Goal: Check status

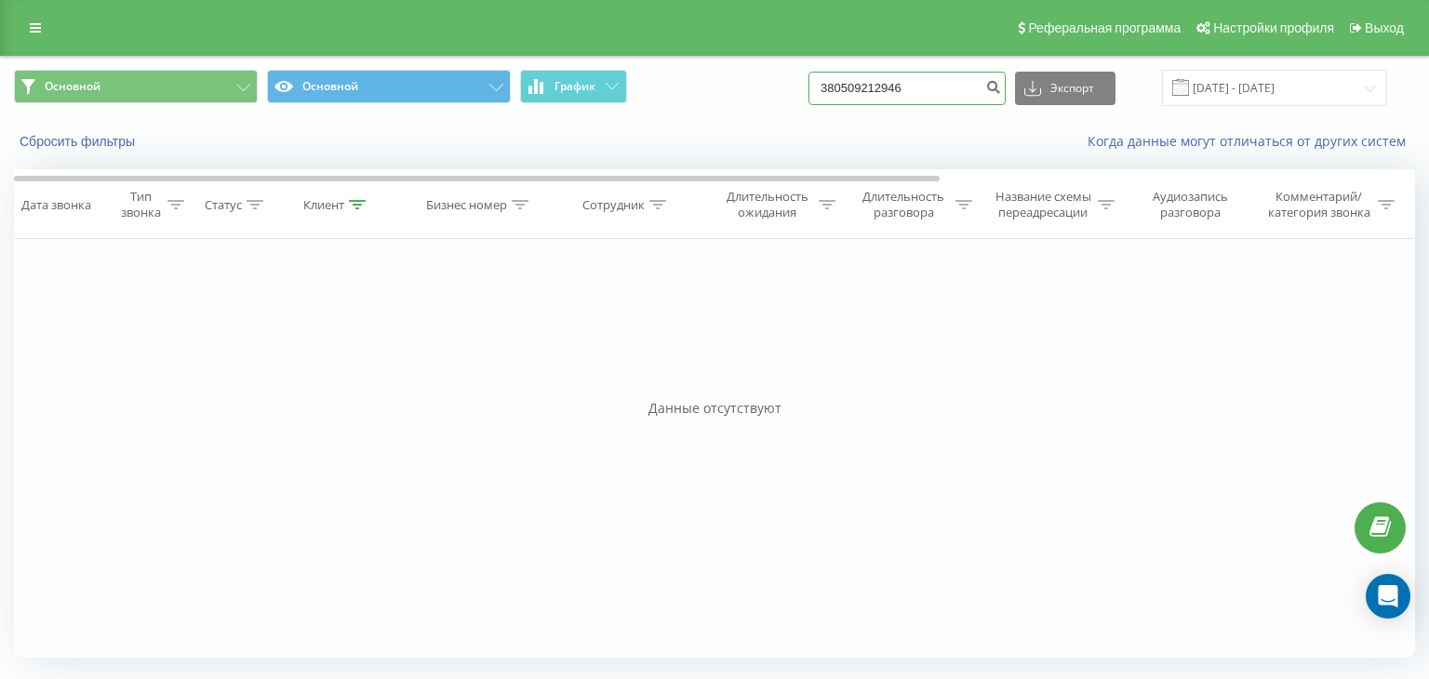
click at [971, 88] on input "380509212946" at bounding box center [907, 88] width 197 height 33
drag, startPoint x: 965, startPoint y: 87, endPoint x: 601, endPoint y: 94, distance: 363.9
click at [631, 93] on div "Основной Основной График 380509212946 Экспорт .csv .xls .xlsx [DATE] - [DATE]" at bounding box center [714, 88] width 1401 height 36
paste input "931925705"
type input "380931925705"
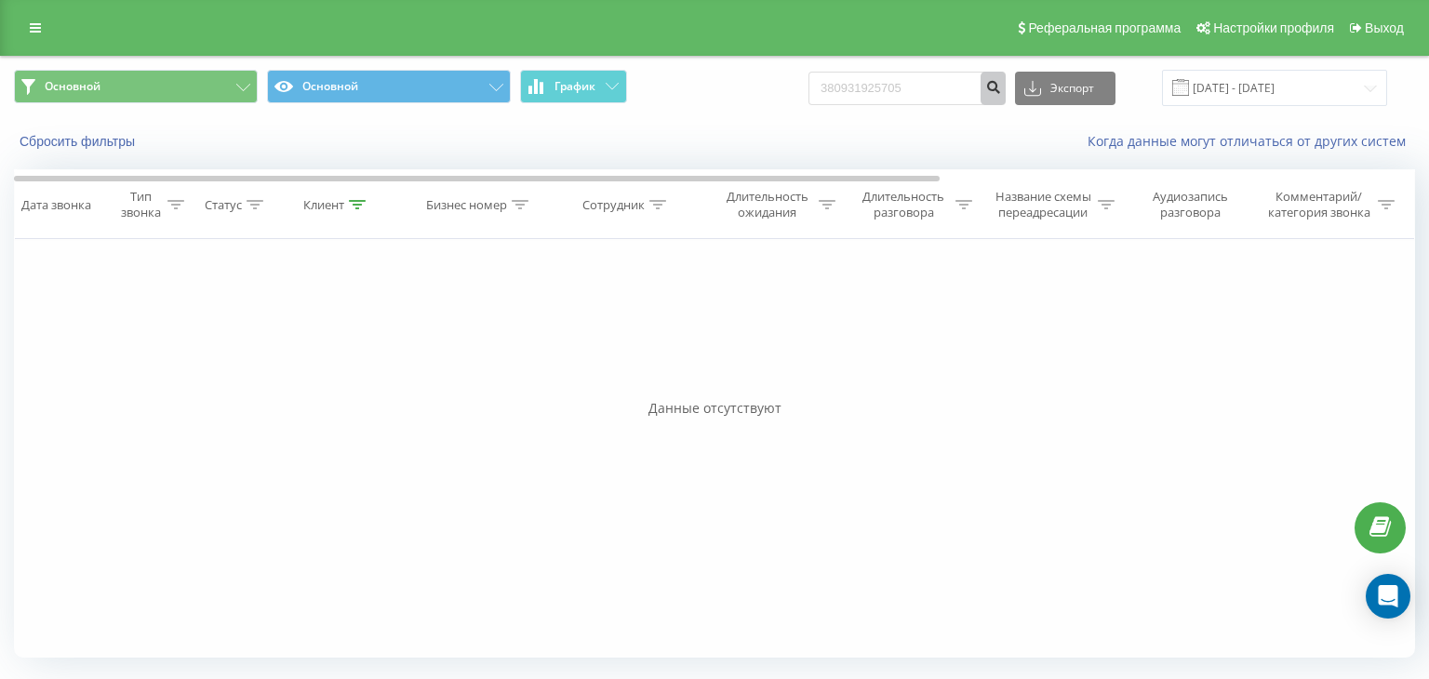
click at [1006, 90] on button "submit" at bounding box center [993, 88] width 25 height 33
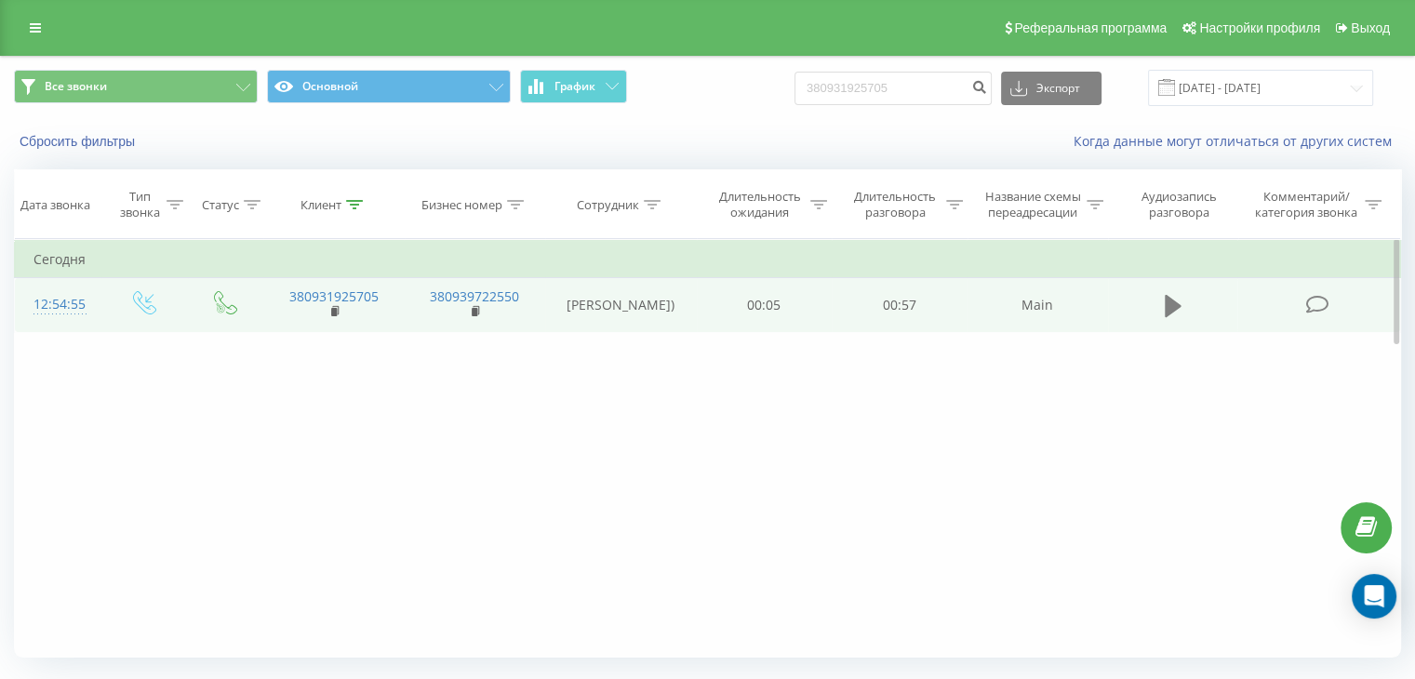
click at [1169, 315] on icon at bounding box center [1173, 306] width 17 height 22
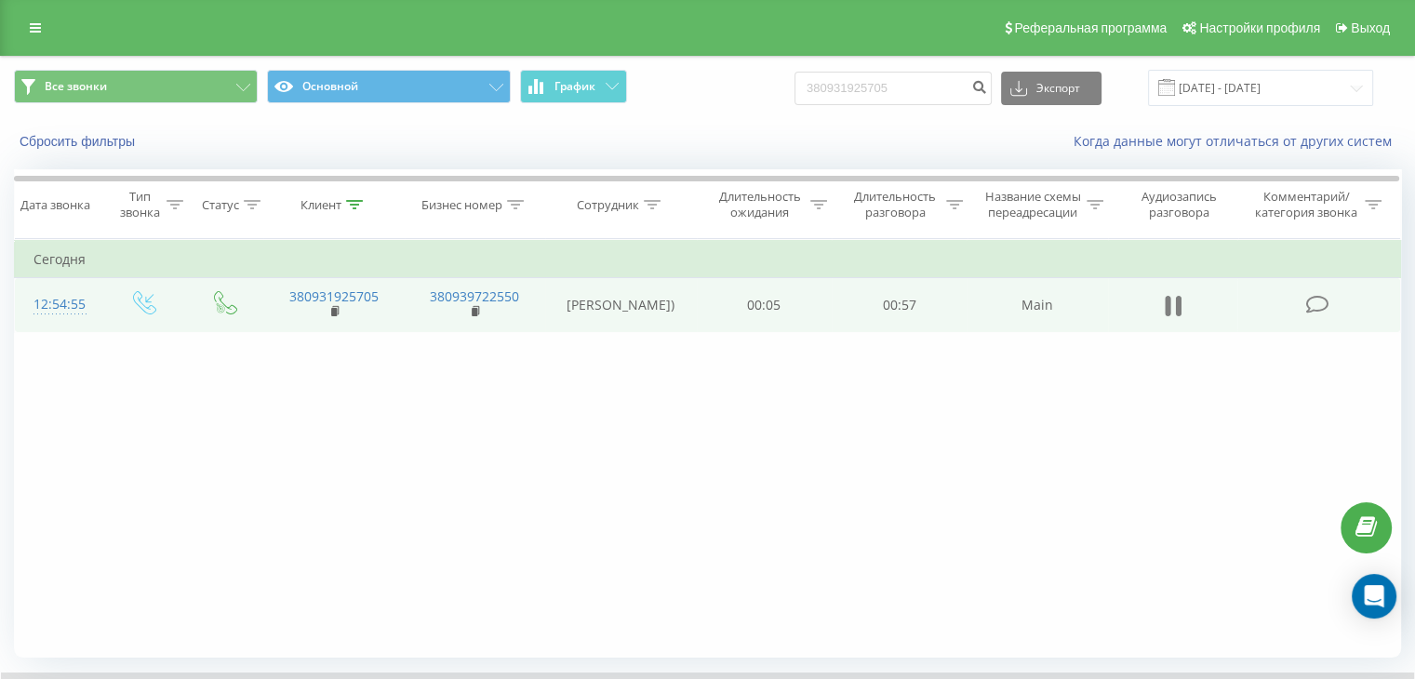
click at [1178, 314] on icon at bounding box center [1178, 306] width 6 height 20
